Goal: Check status: Check status

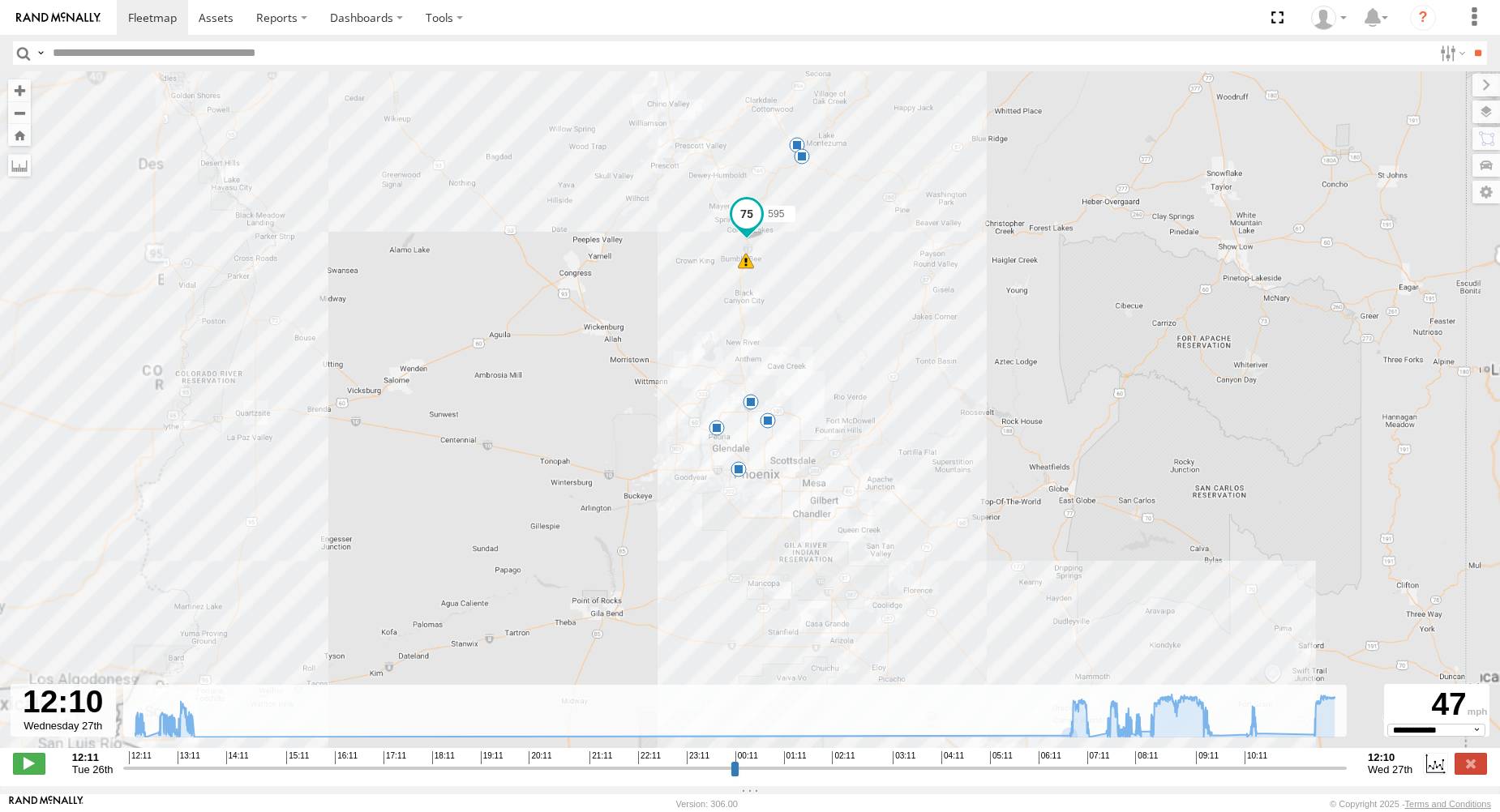
select select "**********"
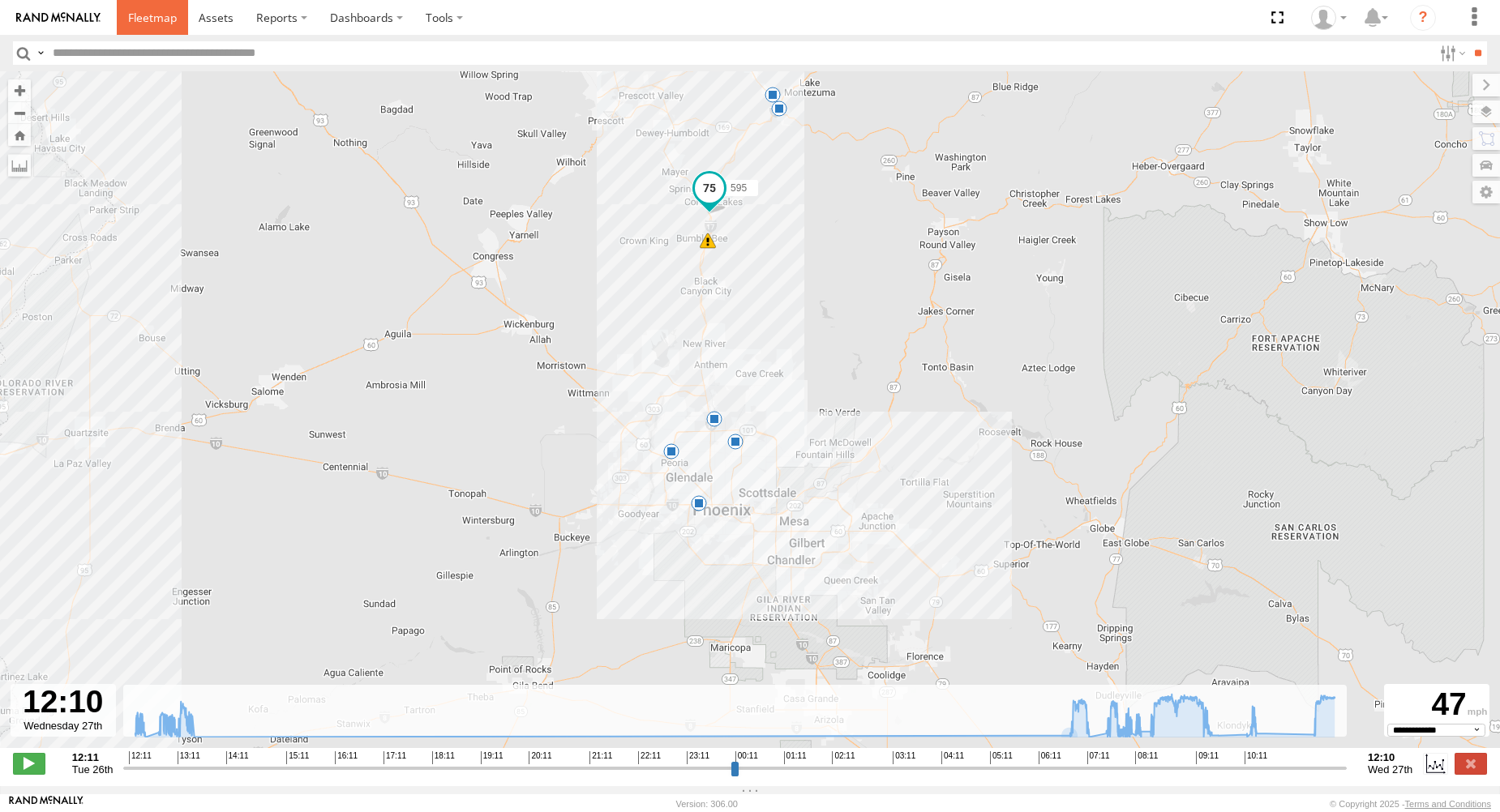
click at [139, 20] on span at bounding box center [152, 17] width 48 height 15
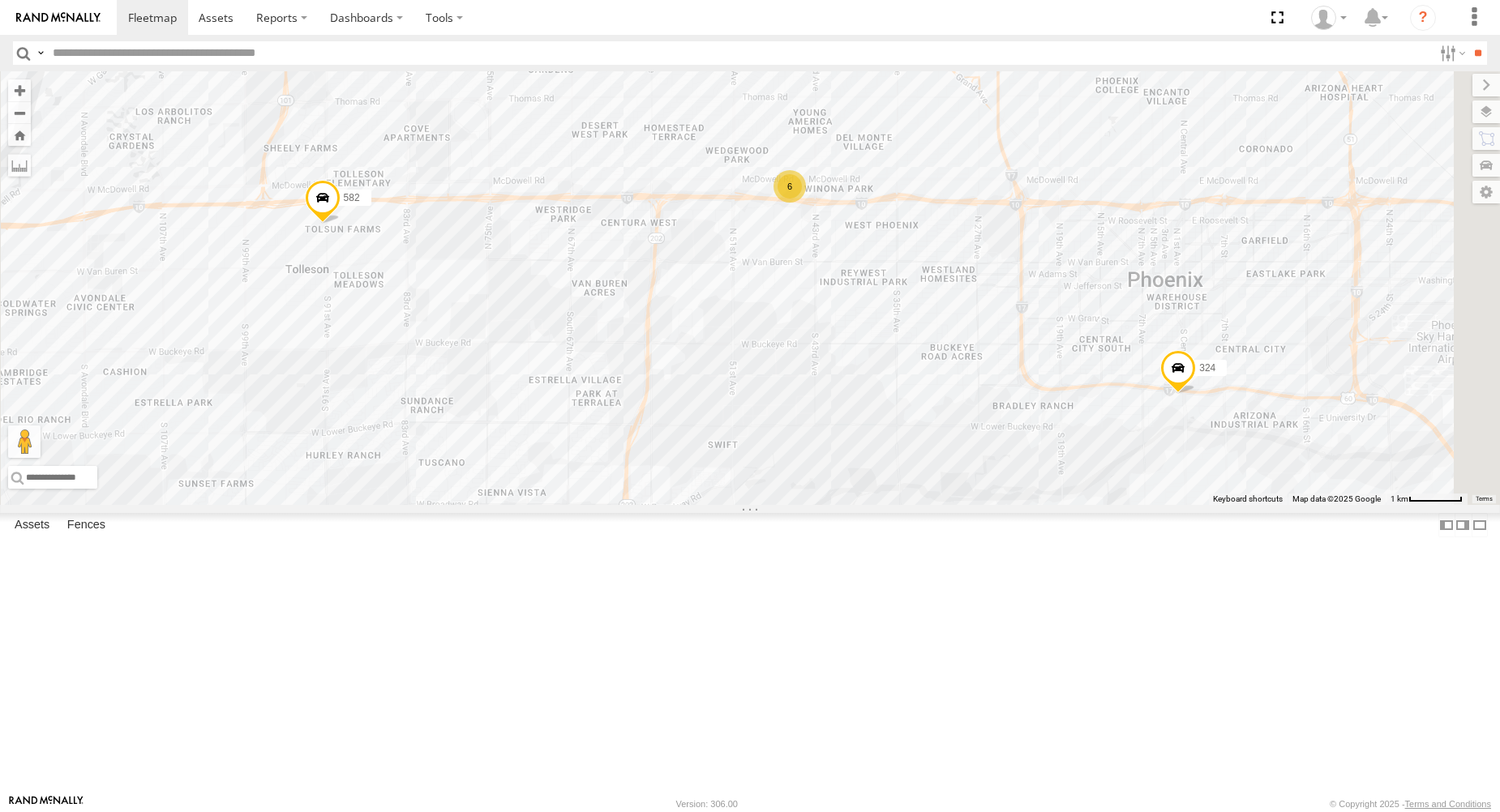
drag, startPoint x: 383, startPoint y: 130, endPoint x: 803, endPoint y: 429, distance: 515.6
click at [803, 429] on div "582 6 324" at bounding box center [750, 288] width 1500 height 434
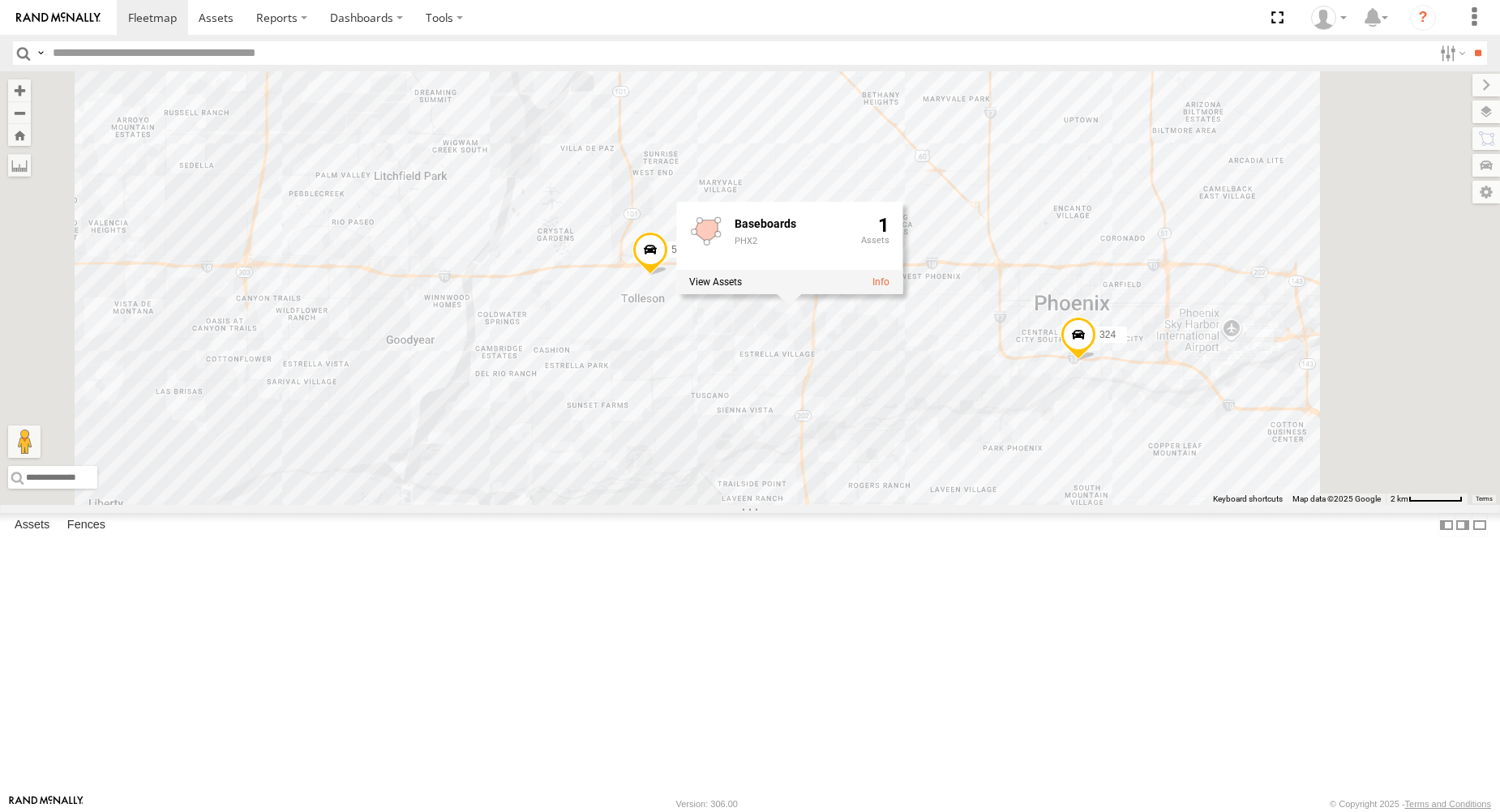
click at [985, 505] on div "582 324 6 Baseboards PHX2 1" at bounding box center [750, 288] width 1500 height 434
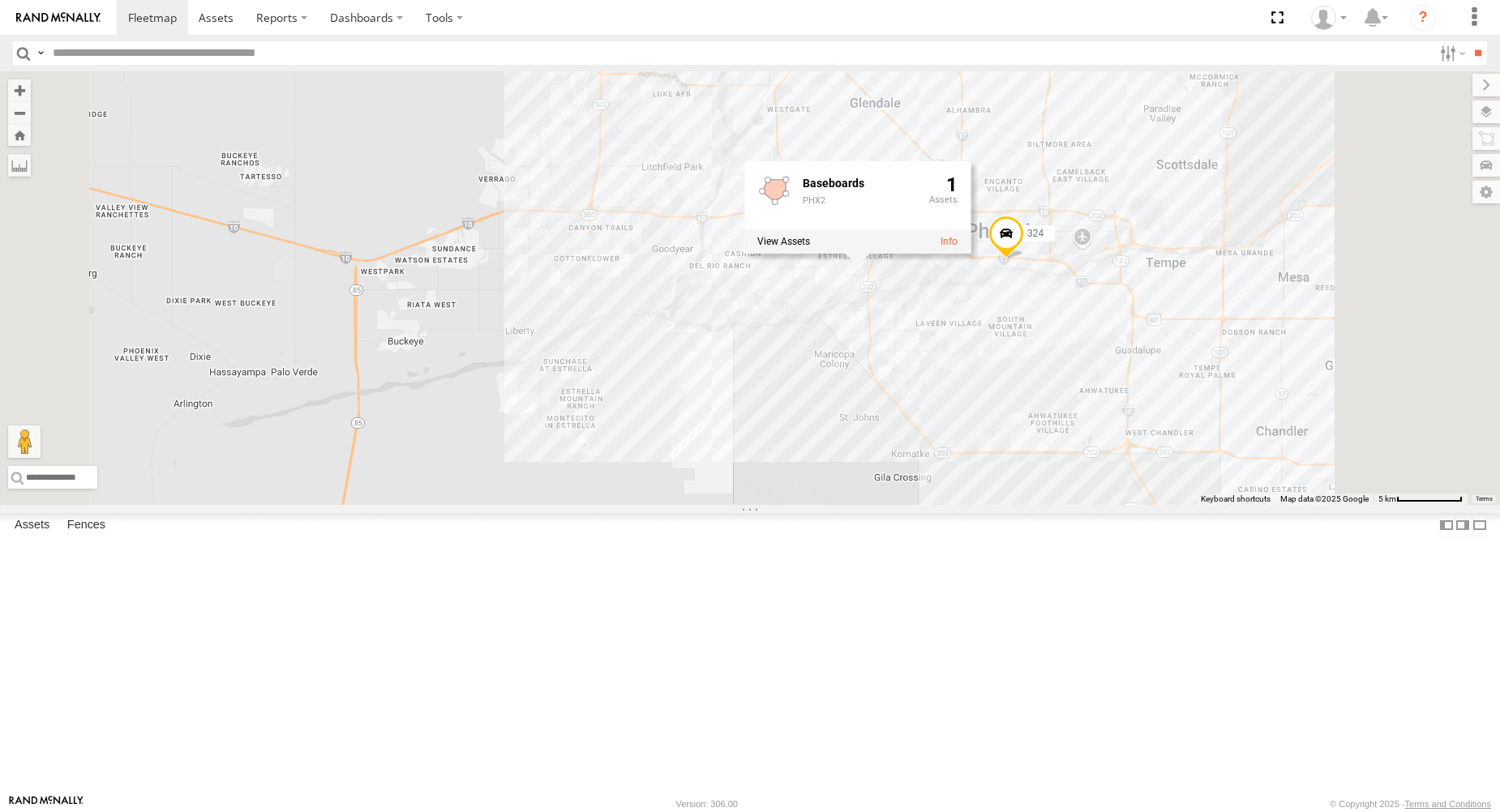
drag, startPoint x: 1274, startPoint y: 341, endPoint x: 1236, endPoint y: 344, distance: 38.1
click at [1242, 343] on div "582 324 6 Baseboards PHX2 1" at bounding box center [750, 288] width 1500 height 434
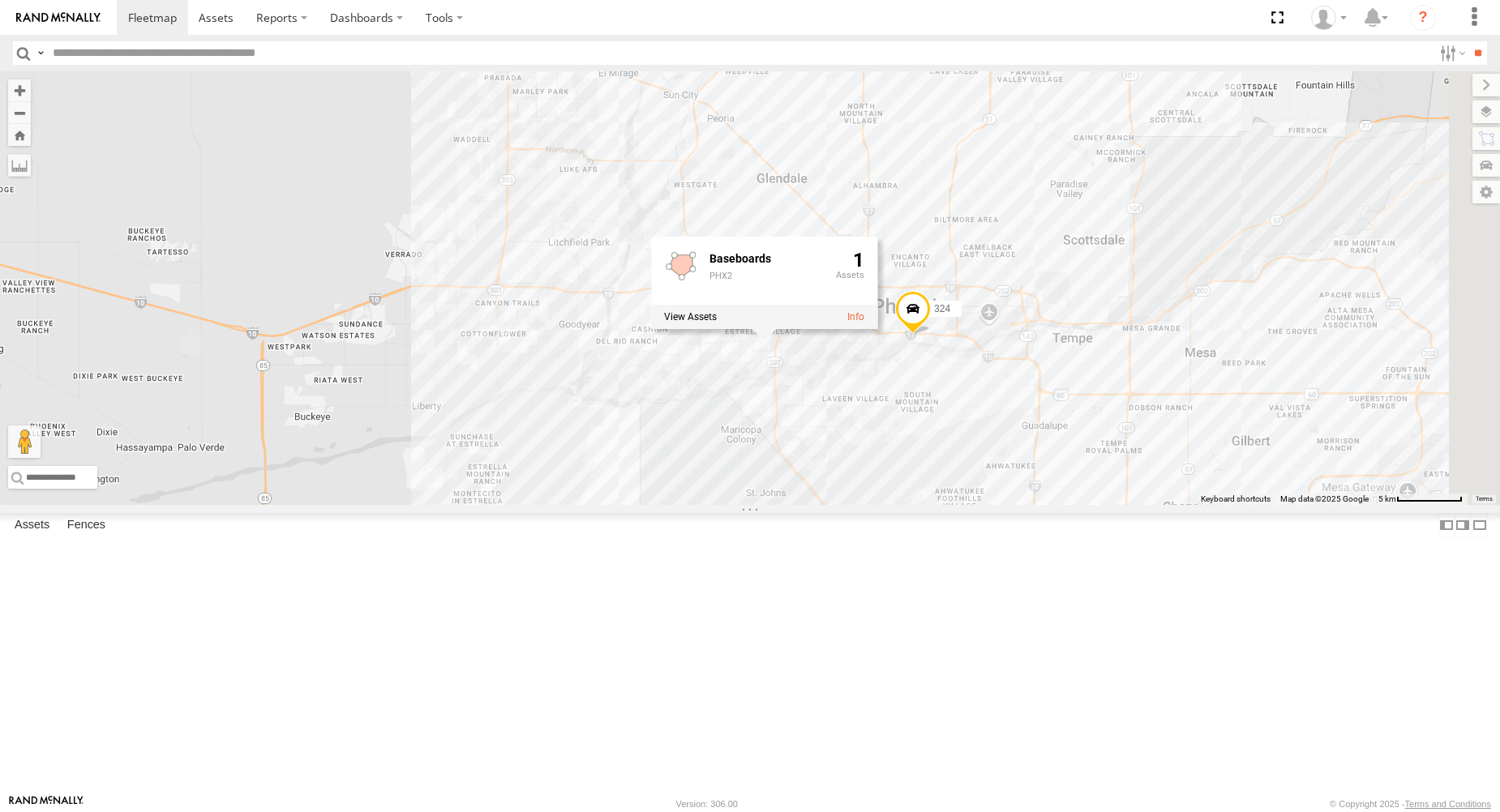
drag, startPoint x: 1215, startPoint y: 305, endPoint x: 1167, endPoint y: 389, distance: 96.7
click at [1166, 381] on div "582 324 6 Baseboards PHX2 1" at bounding box center [750, 288] width 1500 height 434
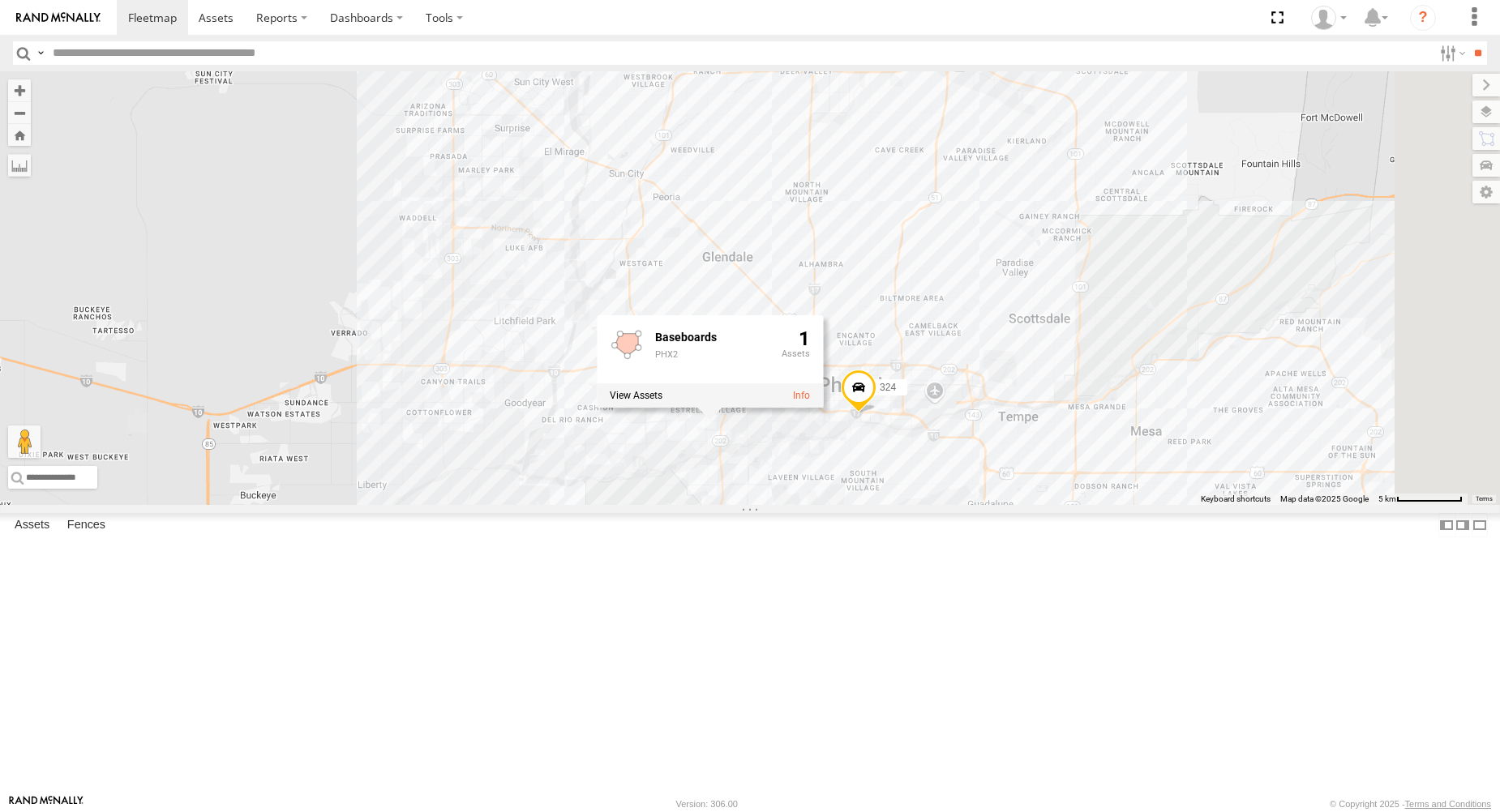
drag, startPoint x: 1168, startPoint y: 321, endPoint x: 1095, endPoint y: 403, distance: 109.8
click at [1100, 401] on div "582 324 6 Baseboards PHX2 1" at bounding box center [750, 288] width 1500 height 434
